Goal: Task Accomplishment & Management: Complete application form

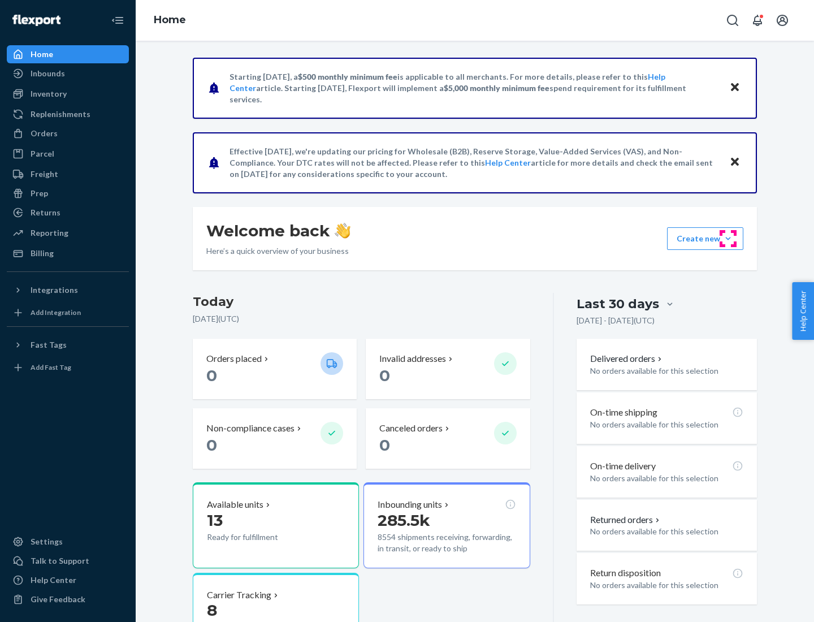
click at [728, 238] on button "Create new Create new inbound Create new order Create new product" at bounding box center [705, 238] width 76 height 23
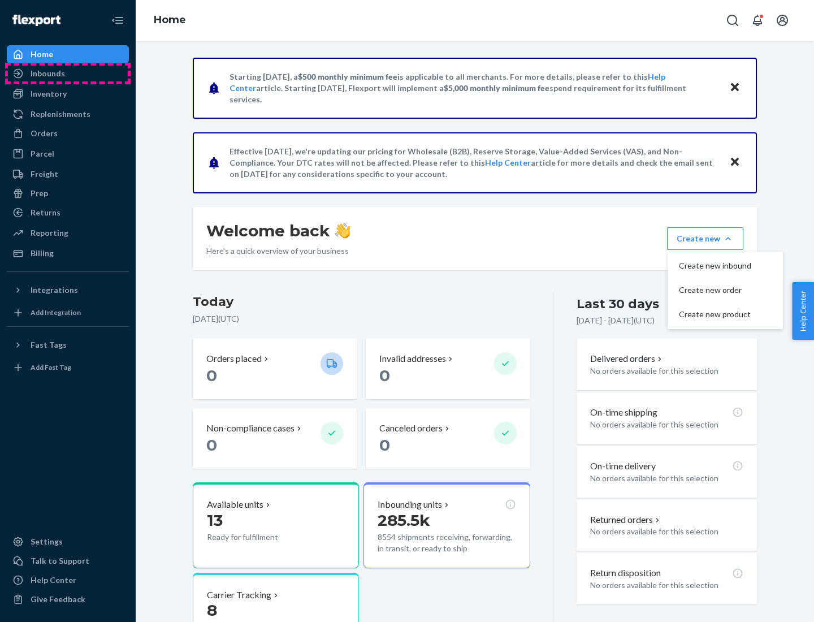
click at [68, 73] on div "Inbounds" at bounding box center [68, 74] width 120 height 16
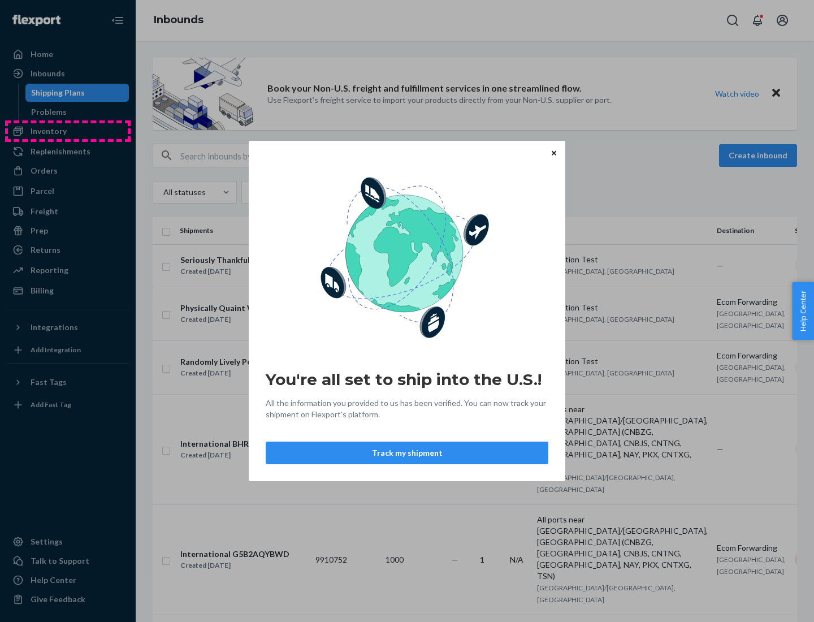
click at [68, 131] on div "You're all set to ship into the U.S.! All the information you provided to us ha…" at bounding box center [407, 311] width 814 height 622
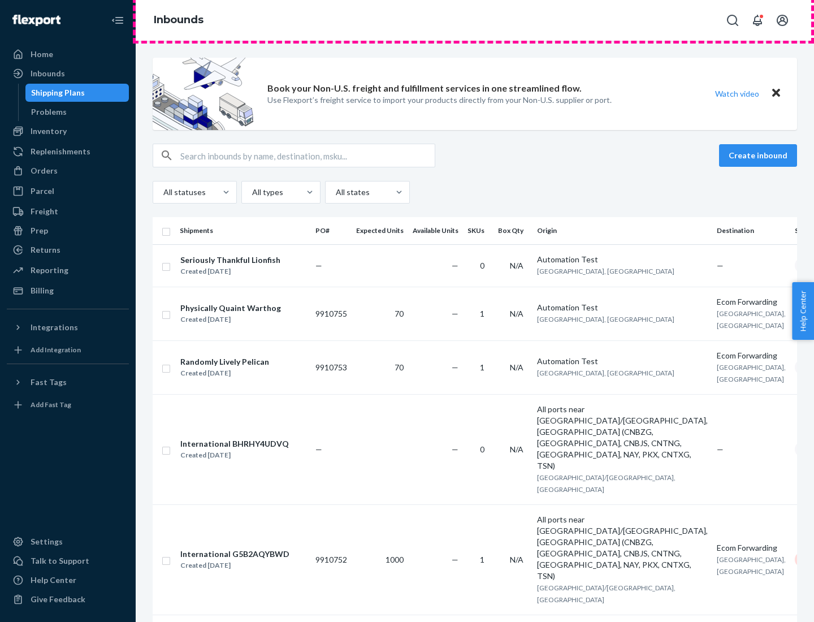
click at [475, 20] on div "Inbounds" at bounding box center [475, 20] width 678 height 41
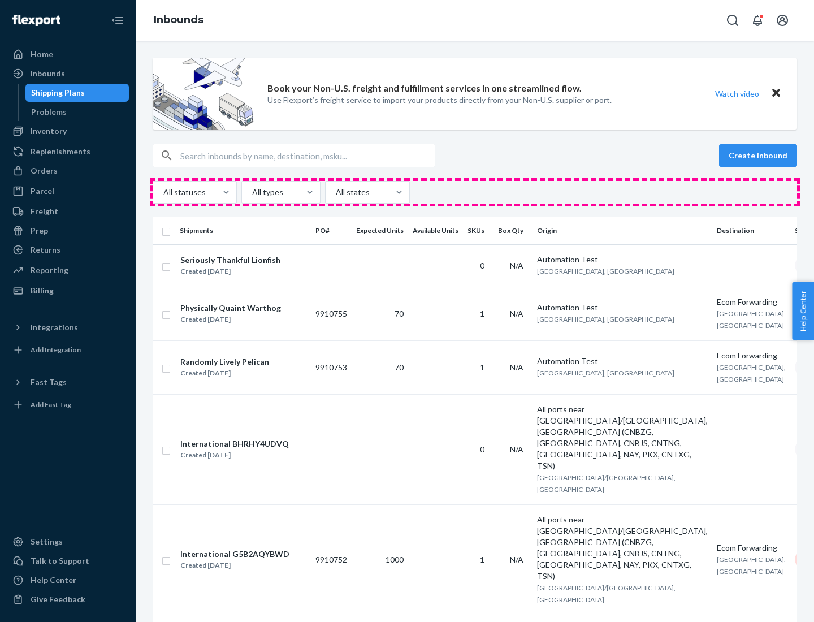
click at [475, 192] on div "All statuses All types All states" at bounding box center [475, 192] width 644 height 23
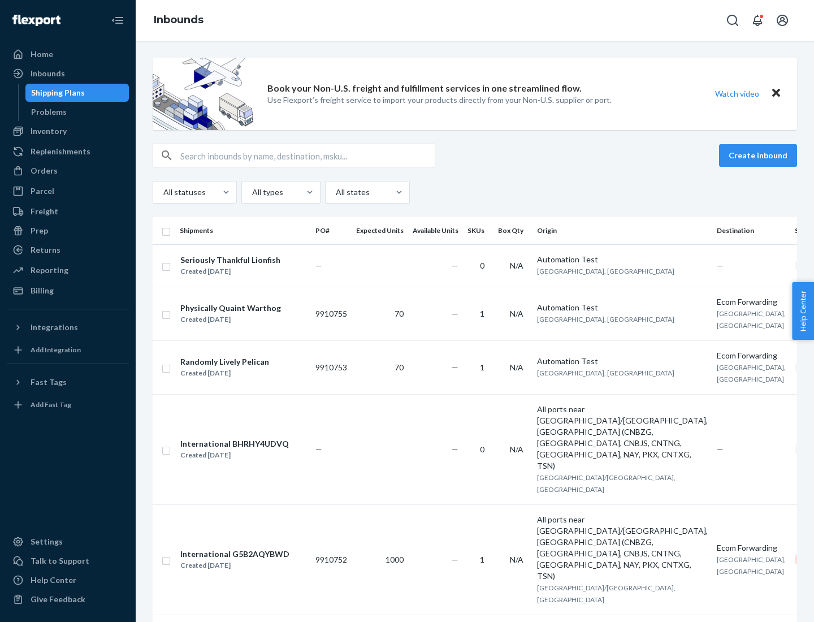
click at [56, 93] on div "Shipping Plans" at bounding box center [58, 92] width 54 height 11
click at [759, 155] on button "Create inbound" at bounding box center [758, 155] width 78 height 23
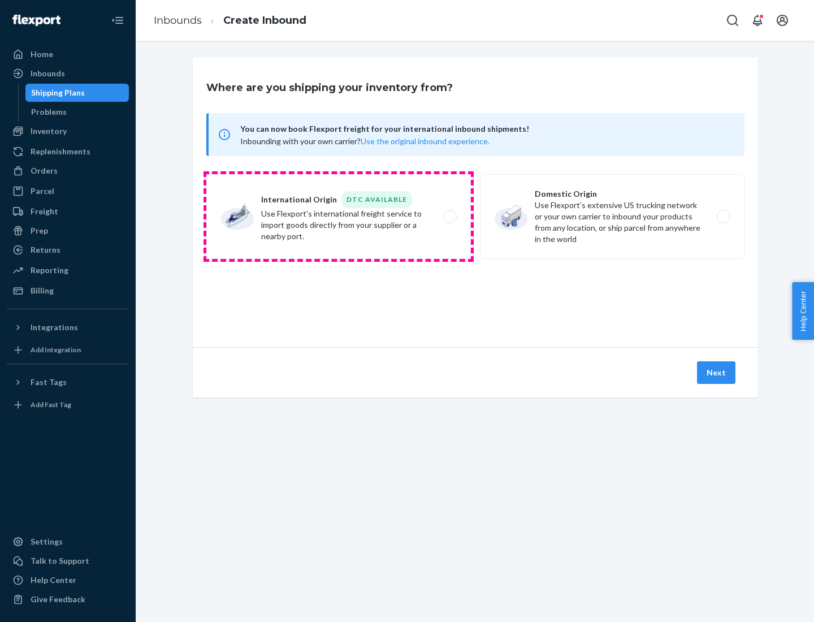
click at [338, 216] on label "International Origin DTC Available Use Flexport's international freight service…" at bounding box center [338, 216] width 264 height 85
click at [449, 216] on input "International Origin DTC Available Use Flexport's international freight service…" at bounding box center [452, 216] width 7 height 7
radio input "true"
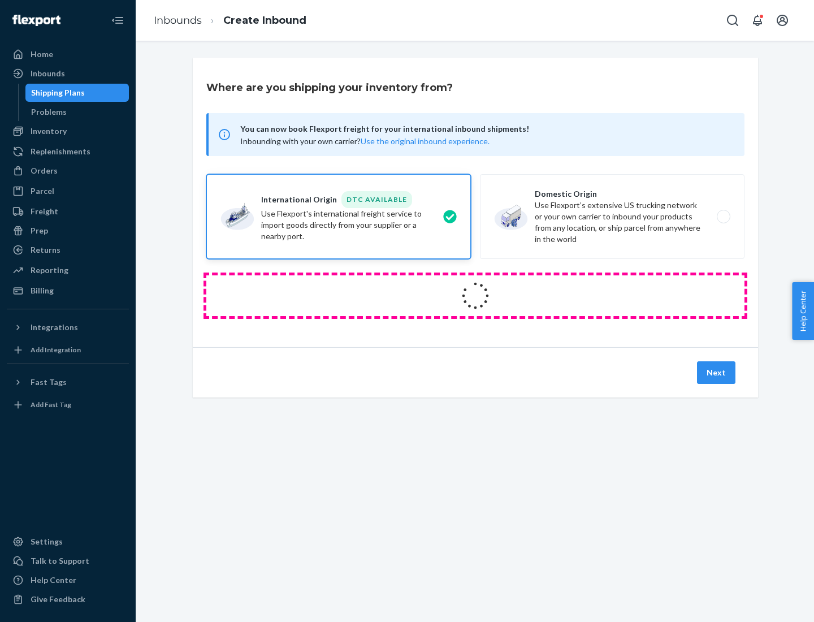
click at [475, 296] on icon at bounding box center [475, 296] width 32 height 32
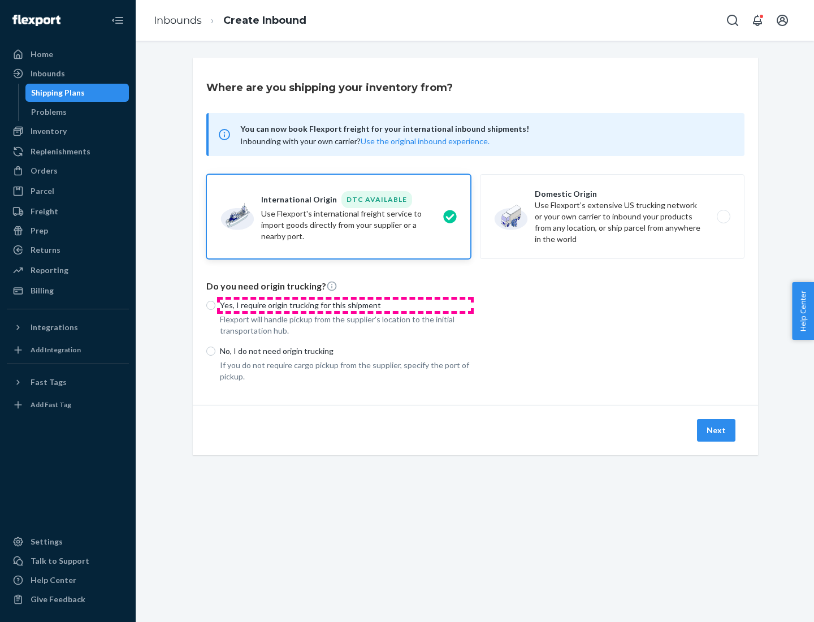
click at [345, 305] on p "Yes, I require origin trucking for this shipment" at bounding box center [345, 304] width 251 height 11
click at [215, 305] on input "Yes, I require origin trucking for this shipment" at bounding box center [210, 305] width 9 height 9
radio input "true"
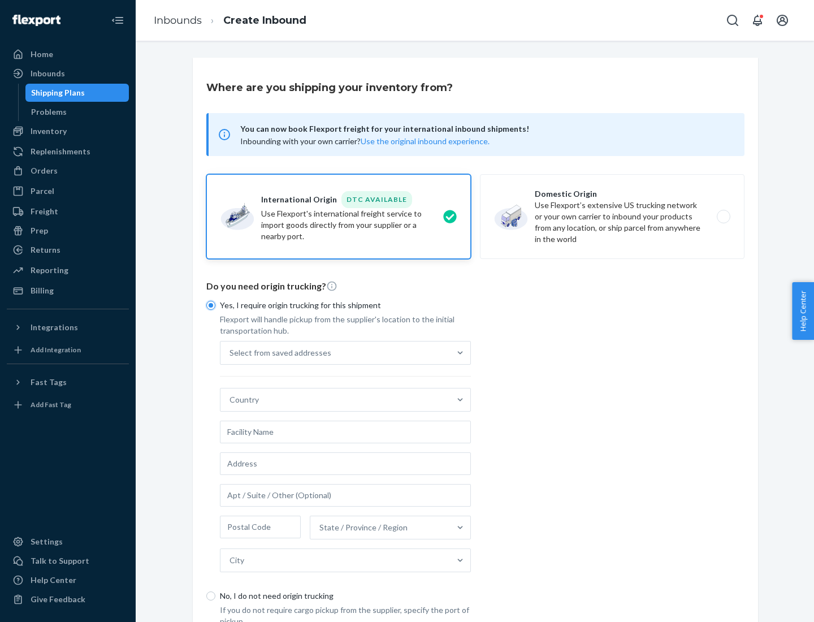
scroll to position [21, 0]
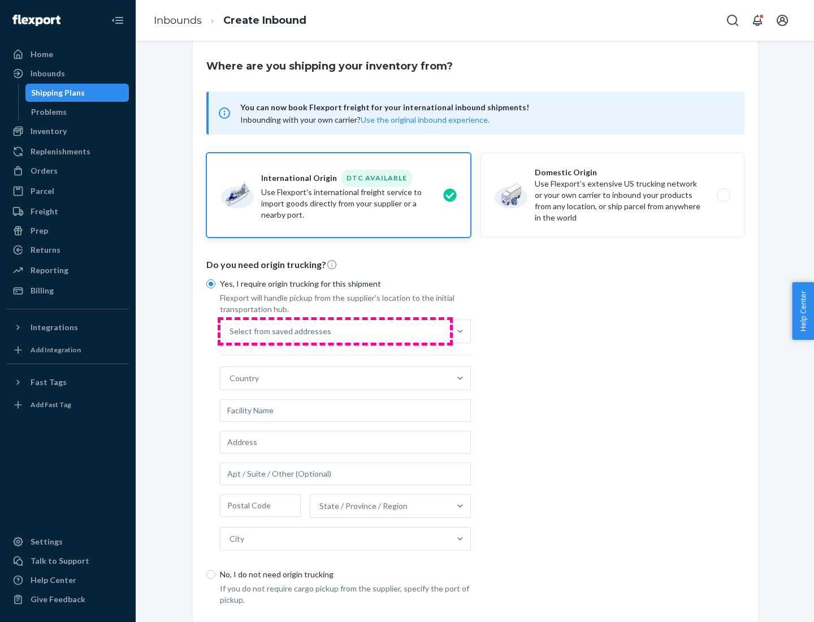
click at [335, 331] on div "Select from saved addresses" at bounding box center [334, 331] width 229 height 23
click at [231, 331] on input "Select from saved addresses" at bounding box center [229, 330] width 1 height 11
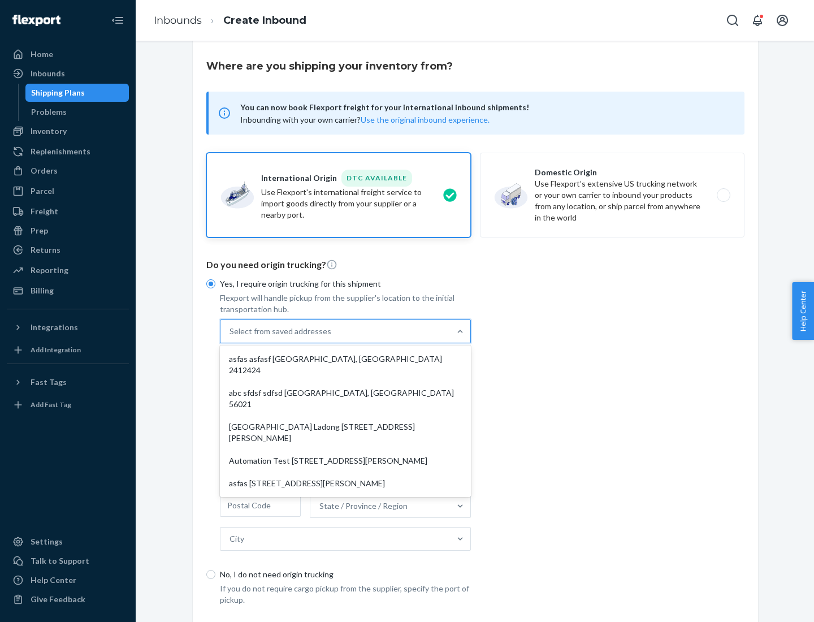
scroll to position [49, 0]
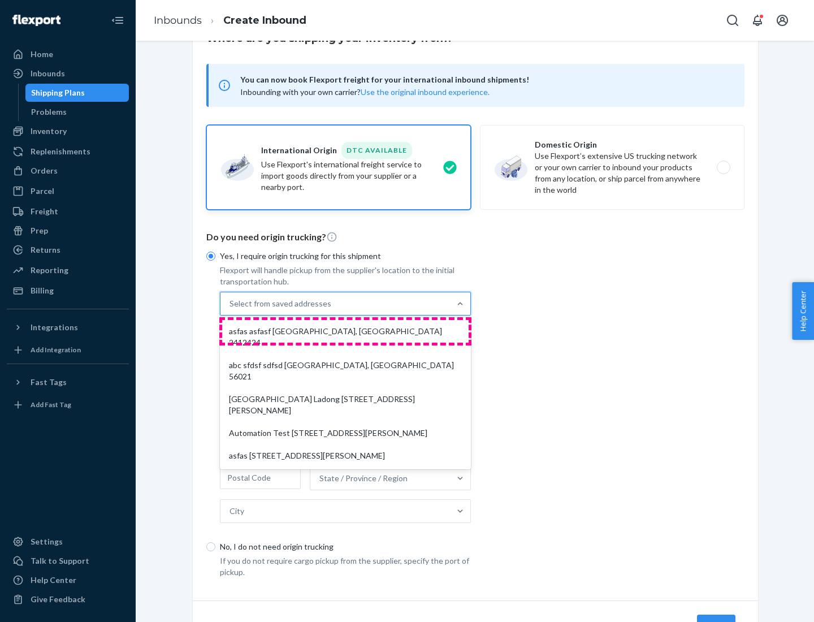
click at [345, 331] on div "asfas asfasf [GEOGRAPHIC_DATA], [GEOGRAPHIC_DATA] 2412424" at bounding box center [345, 337] width 246 height 34
click at [231, 309] on input "option asfas asfasf [GEOGRAPHIC_DATA], [GEOGRAPHIC_DATA] 2412424 focused, 1 of …" at bounding box center [229, 303] width 1 height 11
type input "asfas"
type input "asfasf"
type input "2412424"
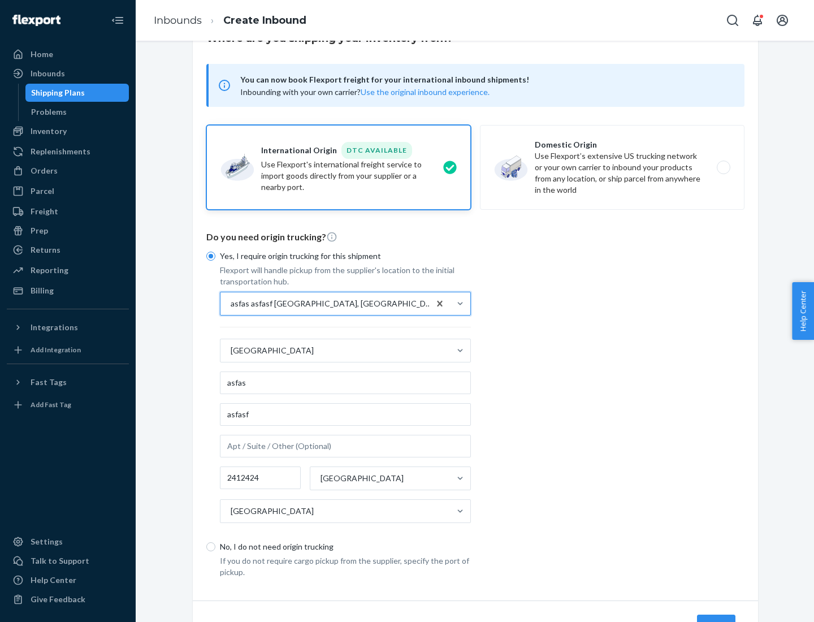
scroll to position [105, 0]
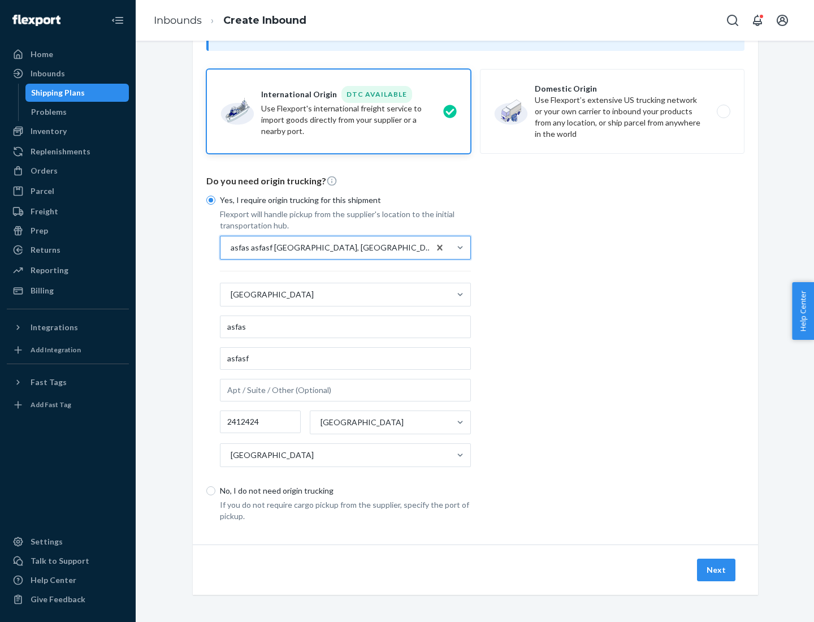
click at [716, 569] on button "Next" at bounding box center [716, 569] width 38 height 23
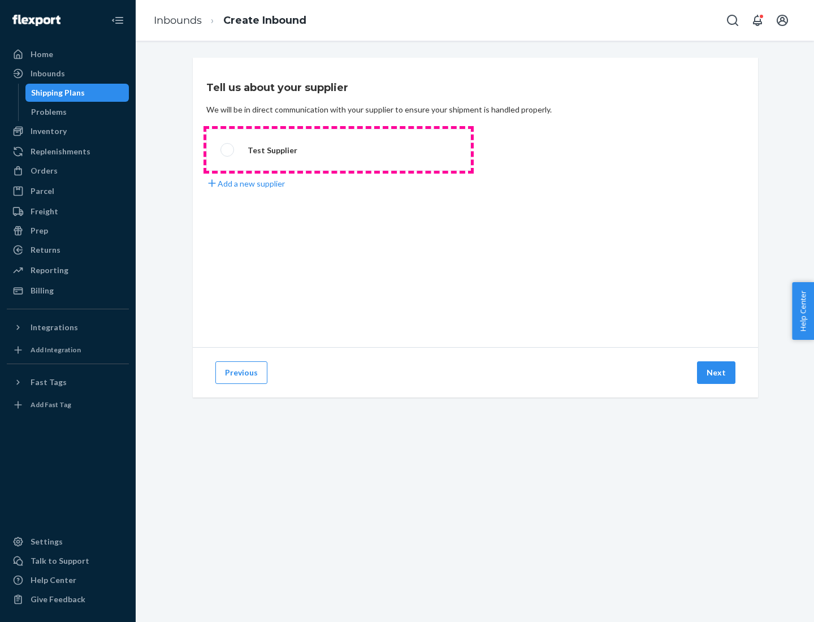
click at [338, 150] on label "Test Supplier" at bounding box center [338, 150] width 264 height 42
click at [228, 150] on input "Test Supplier" at bounding box center [223, 149] width 7 height 7
radio input "true"
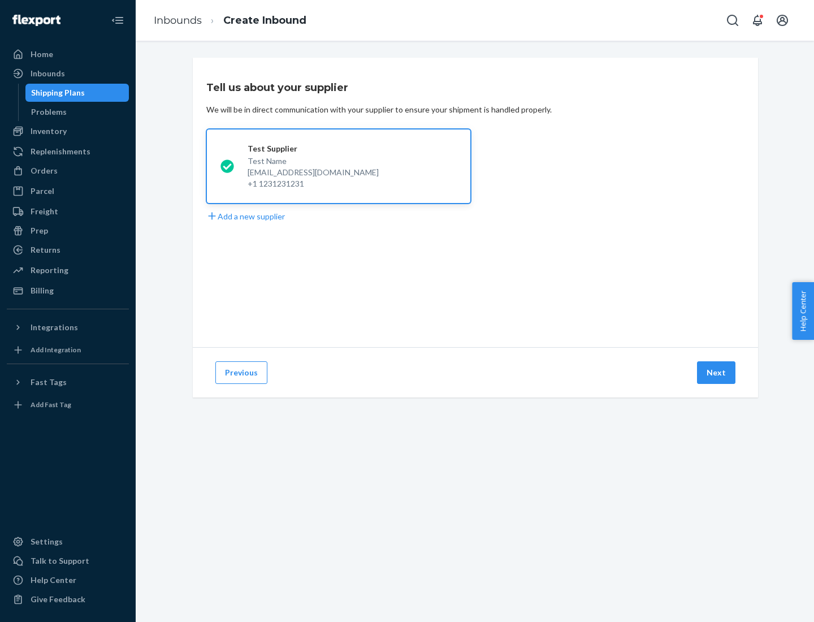
click at [716, 372] on button "Next" at bounding box center [716, 372] width 38 height 23
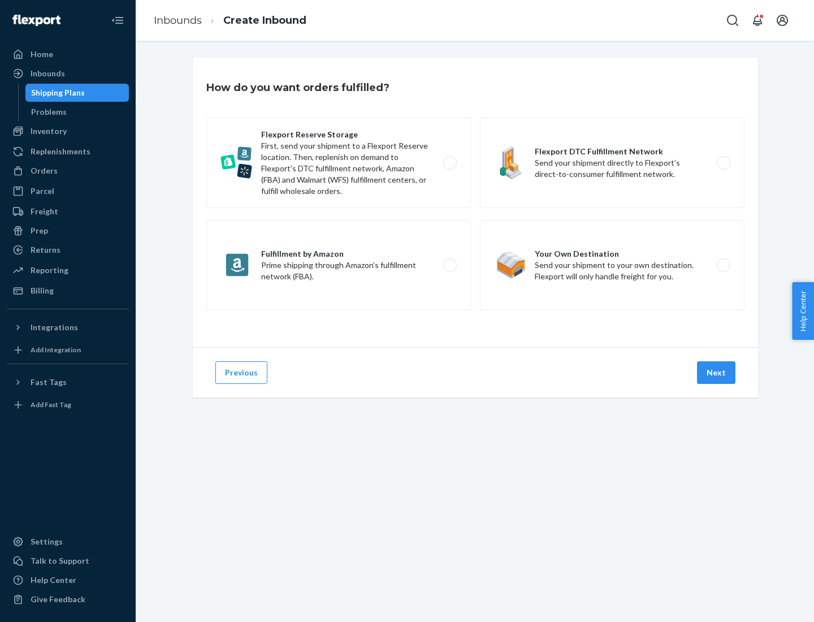
click at [338, 265] on label "Fulfillment by Amazon Prime shipping through Amazon’s fulfillment network (FBA)." at bounding box center [338, 265] width 264 height 90
click at [449, 265] on input "Fulfillment by Amazon Prime shipping through Amazon’s fulfillment network (FBA)." at bounding box center [452, 265] width 7 height 7
radio input "true"
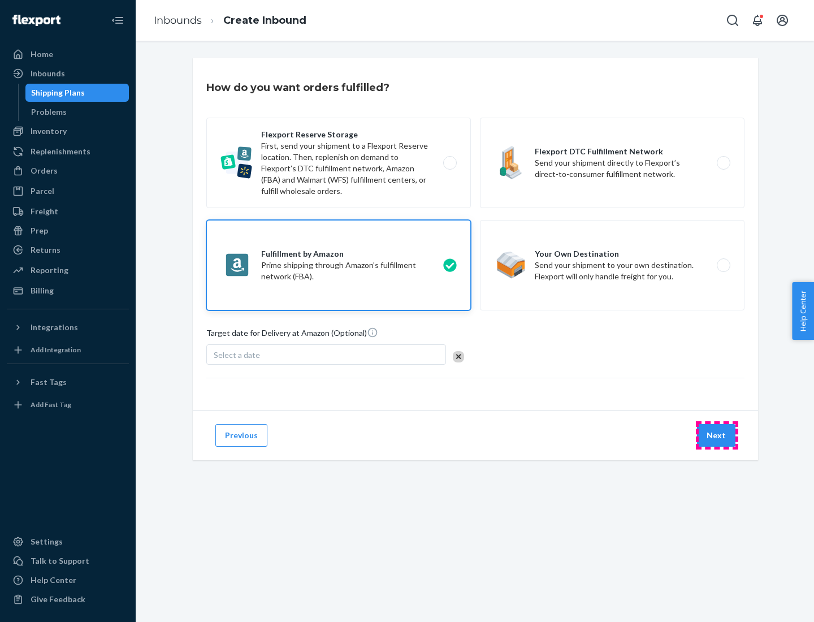
click at [716, 435] on button "Next" at bounding box center [716, 435] width 38 height 23
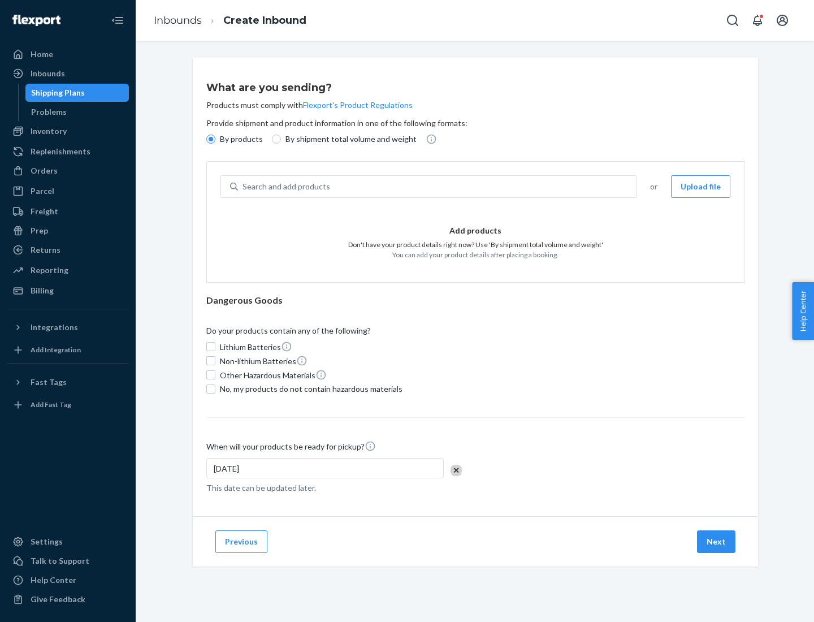
click at [347, 139] on p "By shipment total volume and weight" at bounding box center [350, 138] width 131 height 11
click at [281, 139] on input "By shipment total volume and weight" at bounding box center [276, 138] width 9 height 9
radio input "true"
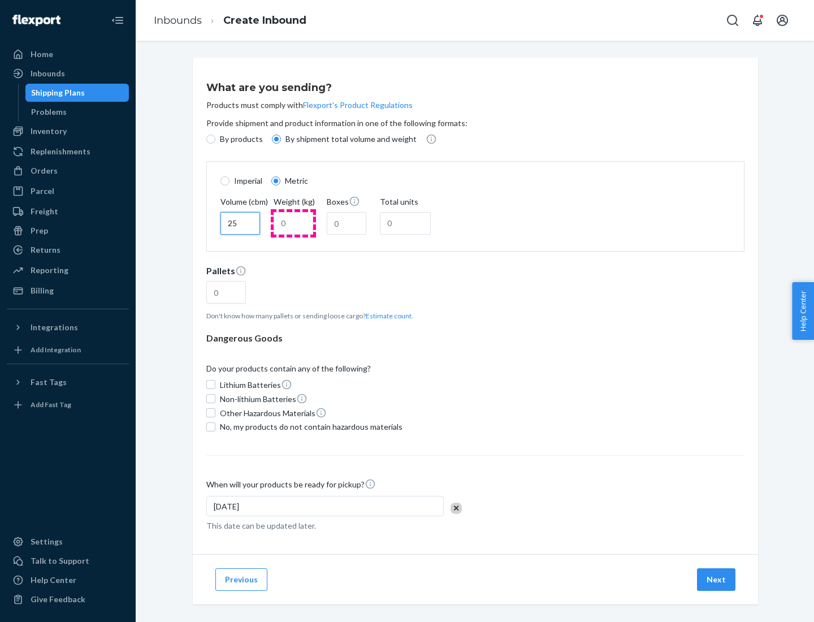
type input "25"
type input "100"
type input "50"
type input "500"
click at [386, 315] on button "Estimate count" at bounding box center [389, 316] width 46 height 10
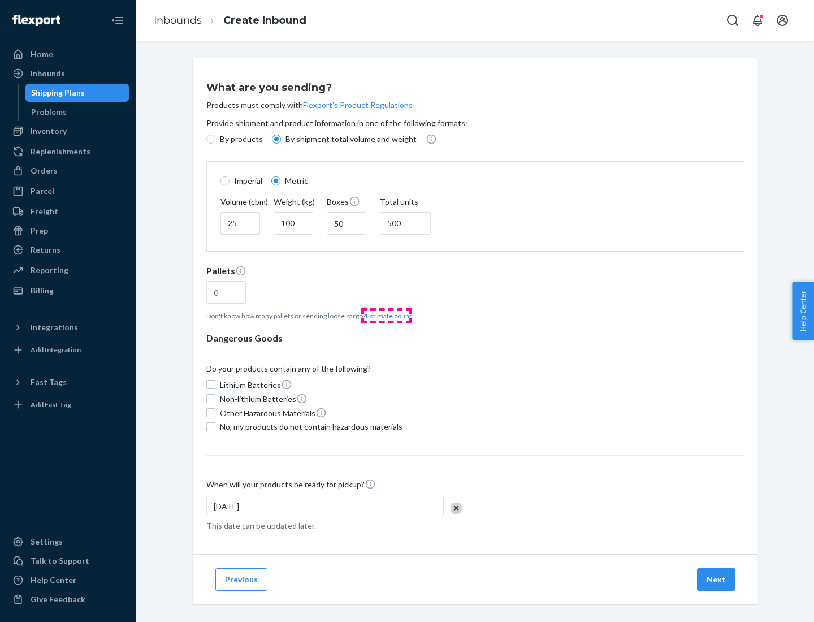
type input "16"
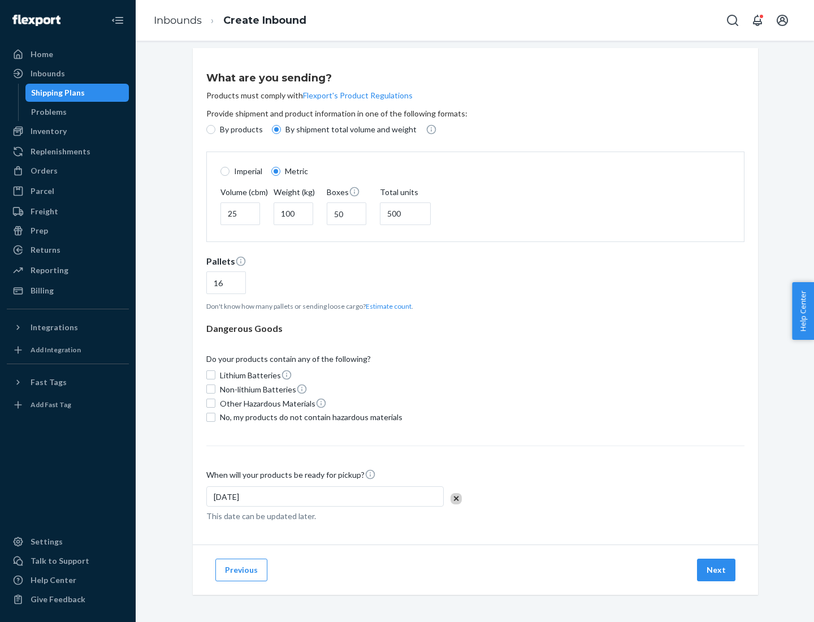
click at [309, 416] on span "No, my products do not contain hazardous materials" at bounding box center [311, 416] width 182 height 11
click at [215, 416] on input "No, my products do not contain hazardous materials" at bounding box center [210, 416] width 9 height 9
checkbox input "true"
click at [716, 569] on button "Next" at bounding box center [716, 569] width 38 height 23
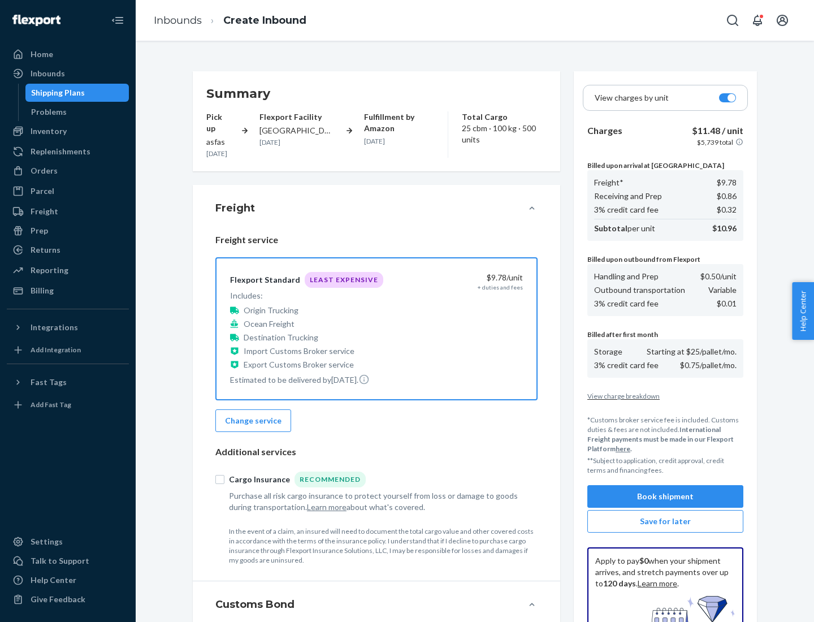
scroll to position [165, 0]
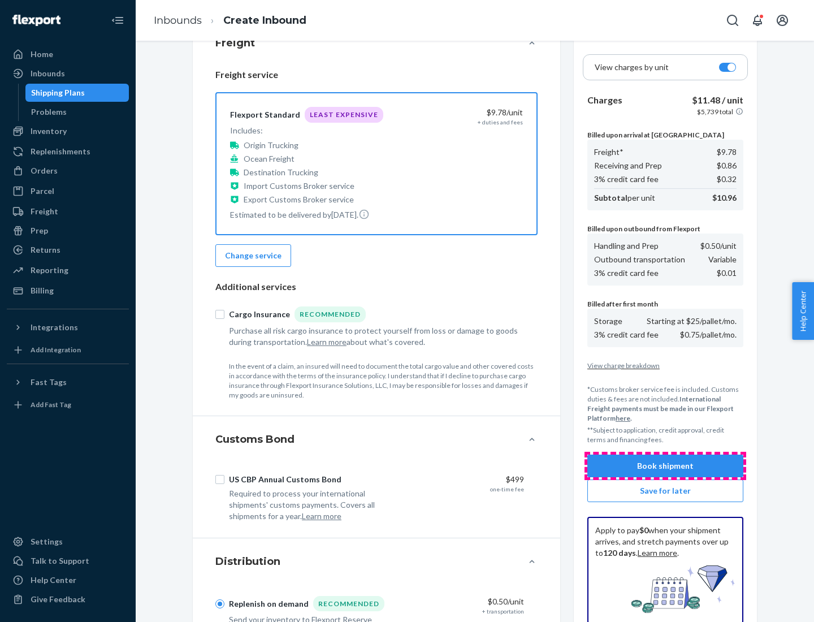
click at [665, 466] on button "Book shipment" at bounding box center [665, 465] width 156 height 23
